Goal: Information Seeking & Learning: Learn about a topic

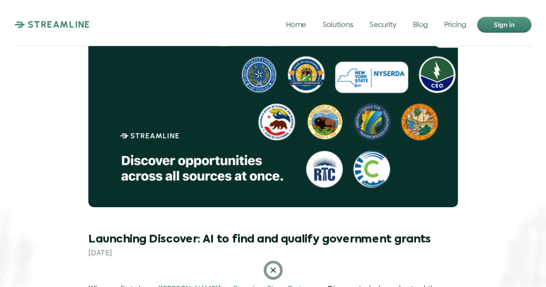
scroll to position [138, 0]
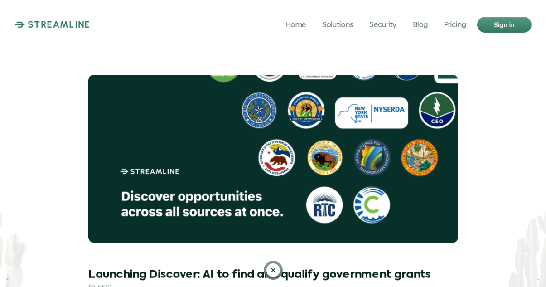
click at [69, 29] on p "STREAMLINE" at bounding box center [59, 24] width 63 height 11
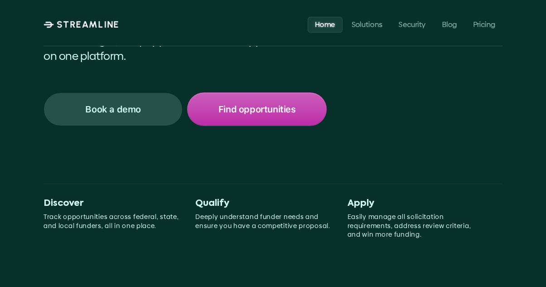
scroll to position [211, 0]
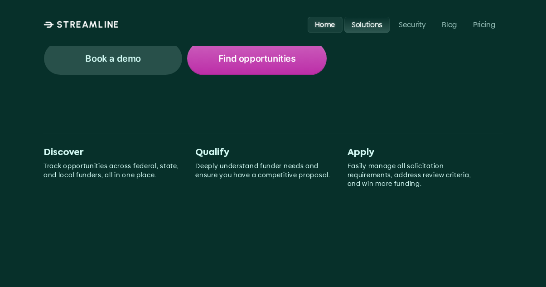
click at [374, 21] on p "Solutions" at bounding box center [367, 24] width 31 height 9
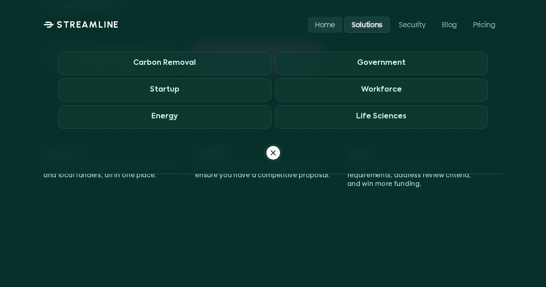
click at [366, 239] on div "Win more public funding Win Find funding. Qualify opportunities. Build applicat…" at bounding box center [272, 15] width 459 height 452
click at [371, 183] on p "Easily manage all solicitation requirements, address review criteria, and win m…" at bounding box center [415, 175] width 137 height 27
click at [232, 226] on div "Win more public funding Win Find funding. Qualify opportunities. Build applicat…" at bounding box center [272, 15] width 459 height 452
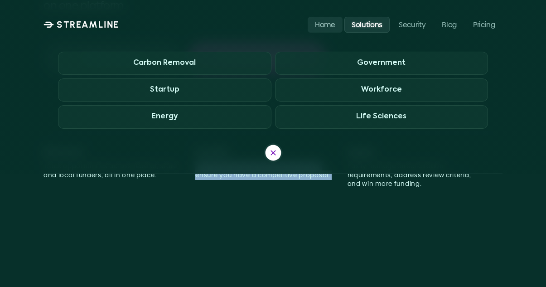
click at [270, 147] on div at bounding box center [273, 152] width 16 height 16
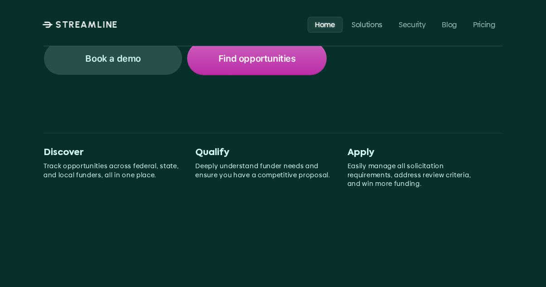
scroll to position [0, 0]
